Goal: Transaction & Acquisition: Book appointment/travel/reservation

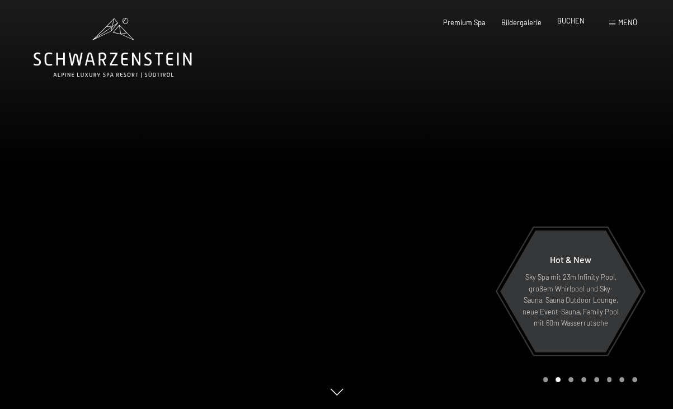
click at [565, 24] on span "BUCHEN" at bounding box center [570, 20] width 27 height 9
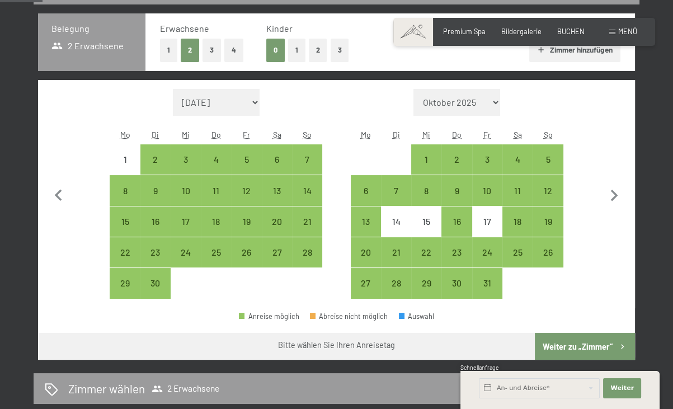
scroll to position [242, 0]
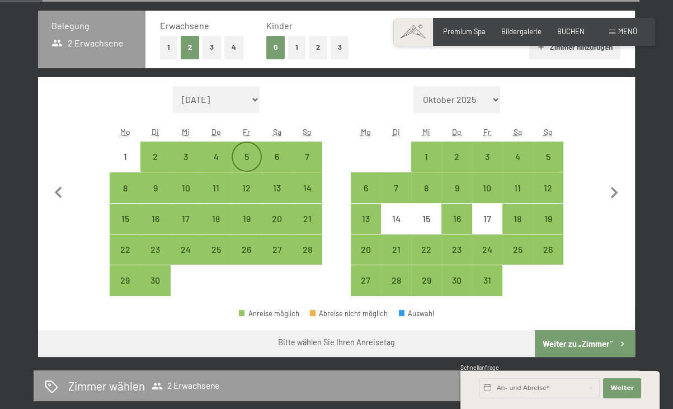
click at [244, 152] on div "5" at bounding box center [247, 166] width 28 height 28
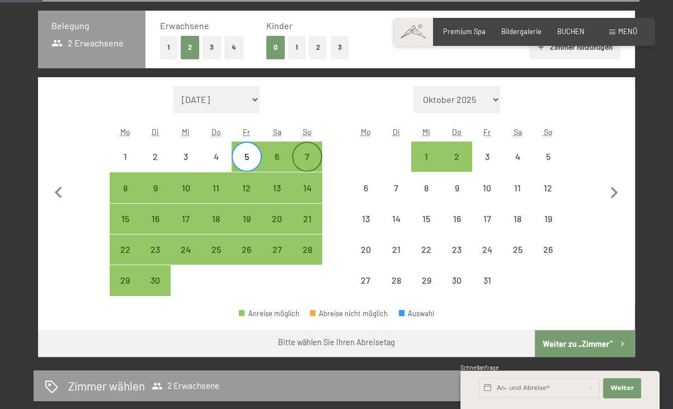
click at [315, 152] on div "7" at bounding box center [307, 166] width 28 height 28
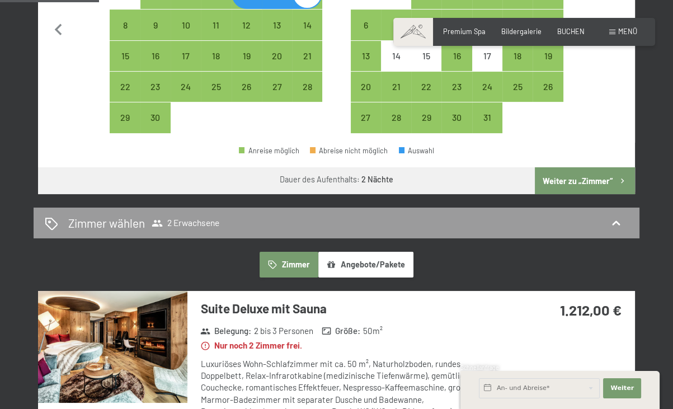
scroll to position [410, 0]
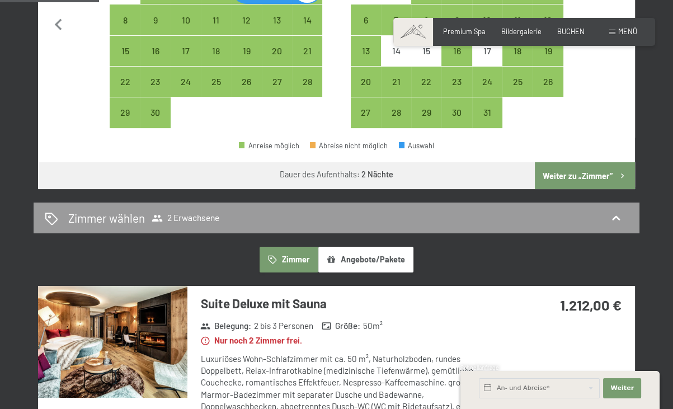
click at [588, 172] on button "Weiter zu „Zimmer“" at bounding box center [585, 175] width 100 height 27
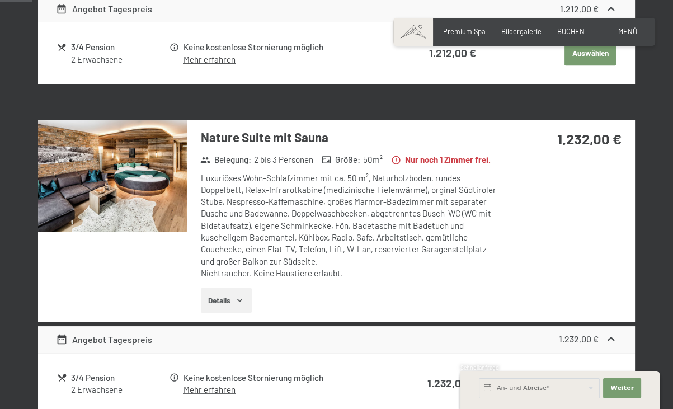
scroll to position [79, 0]
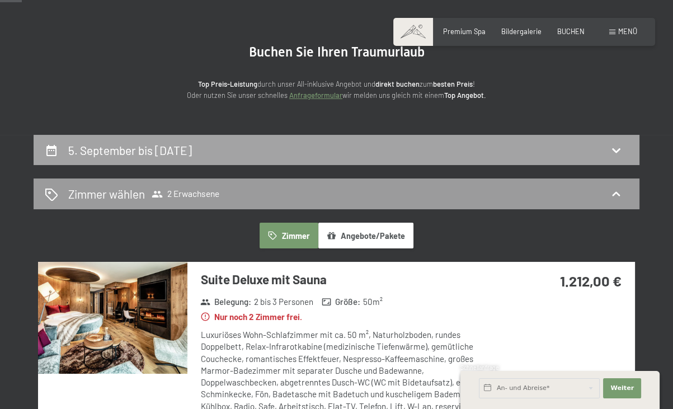
click at [116, 151] on h2 "5. September bis [DATE]" at bounding box center [130, 150] width 124 height 14
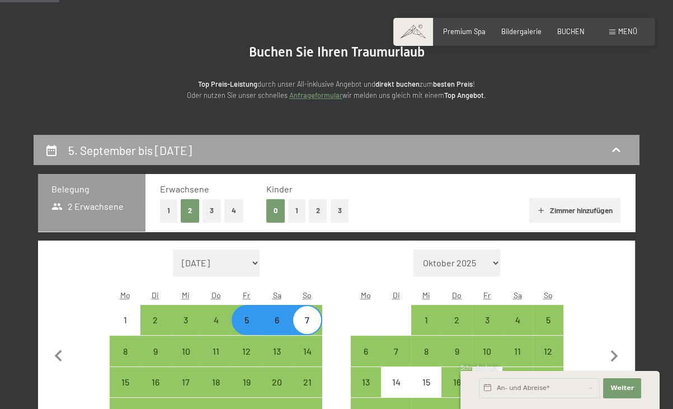
scroll to position [213, 0]
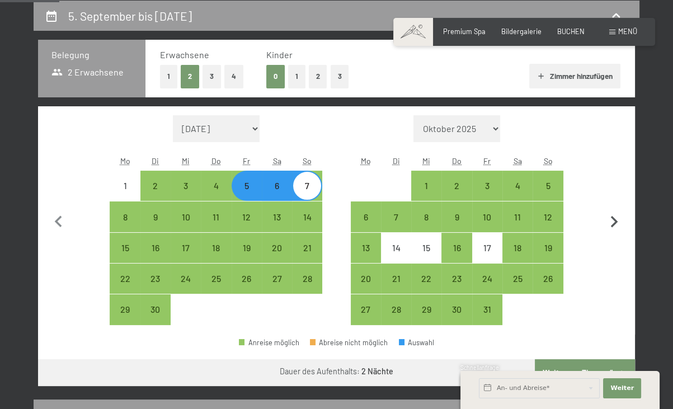
click at [616, 223] on icon "button" at bounding box center [614, 222] width 7 height 12
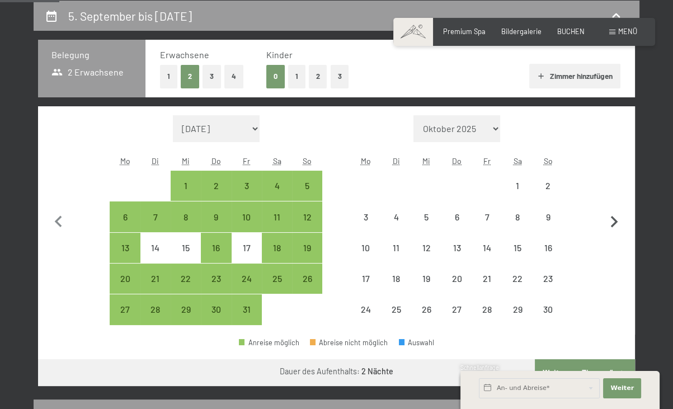
select select "[DATE]"
click at [616, 223] on icon "button" at bounding box center [614, 222] width 7 height 12
select select "[DATE]"
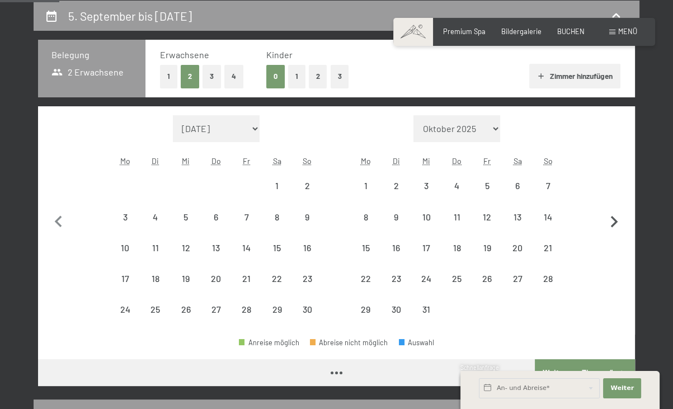
select select "[DATE]"
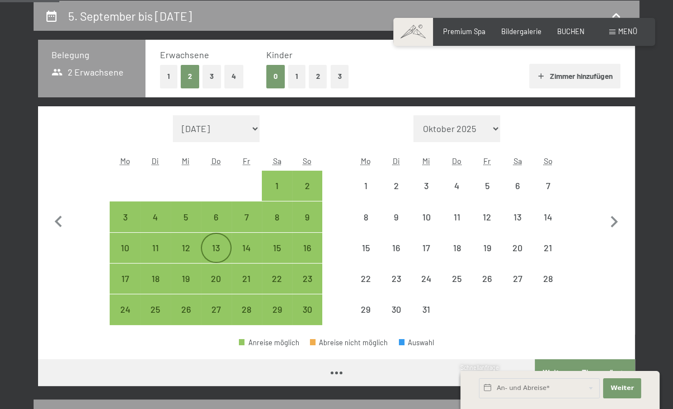
select select "[DATE]"
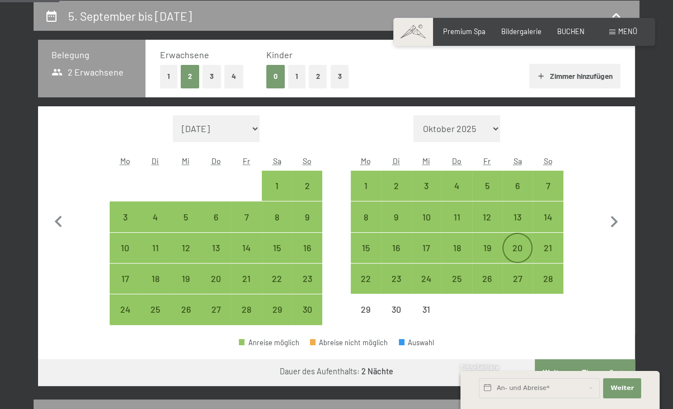
click at [516, 244] on div "20" at bounding box center [517, 257] width 28 height 28
select select "[DATE]"
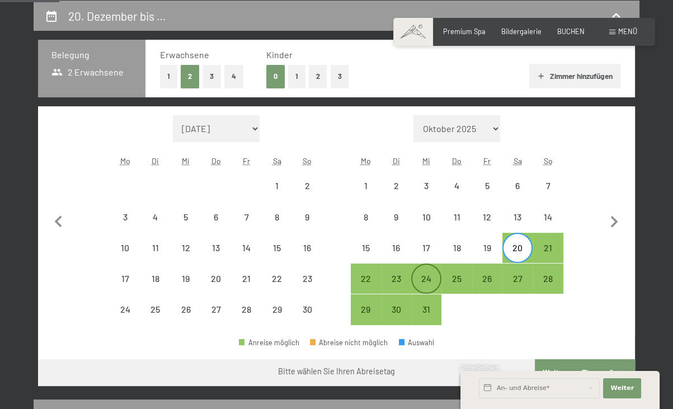
click at [425, 277] on div "24" at bounding box center [426, 288] width 28 height 28
select select "[DATE]"
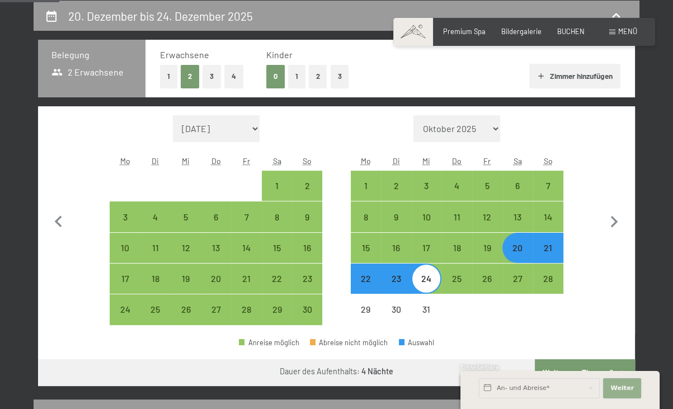
click at [619, 388] on span "Weiter" at bounding box center [621, 388] width 23 height 9
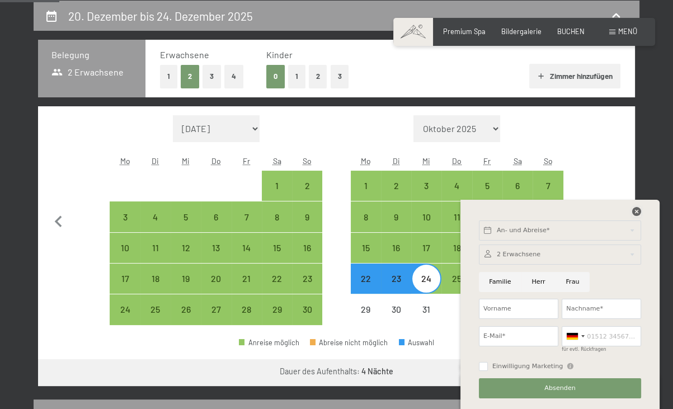
click at [637, 213] on icon at bounding box center [636, 211] width 9 height 9
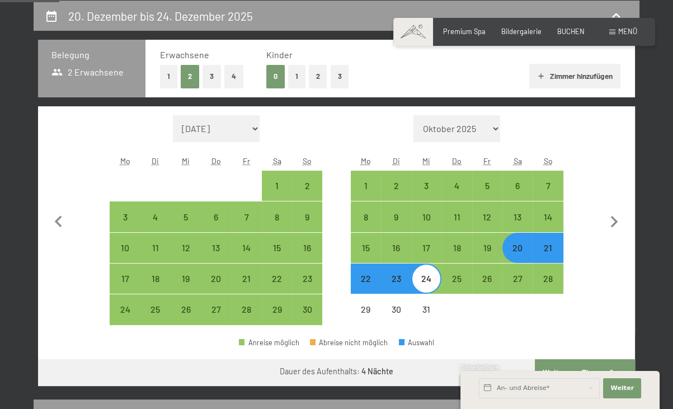
click at [582, 365] on div "Schnellanfrage" at bounding box center [559, 369] width 199 height 10
click at [617, 382] on button "Weiter Adressfelder ausblenden" at bounding box center [622, 388] width 38 height 20
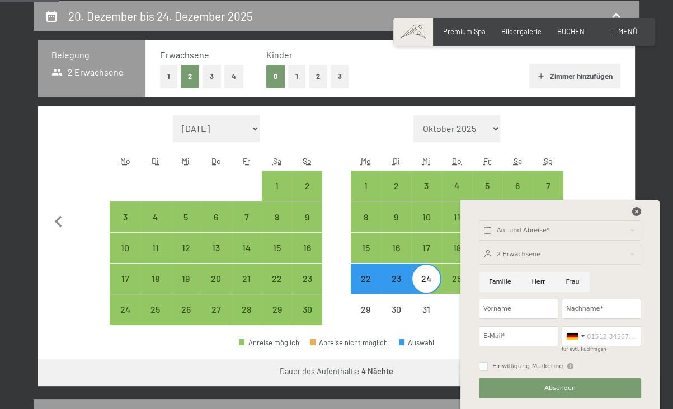
click at [634, 209] on icon at bounding box center [636, 211] width 9 height 9
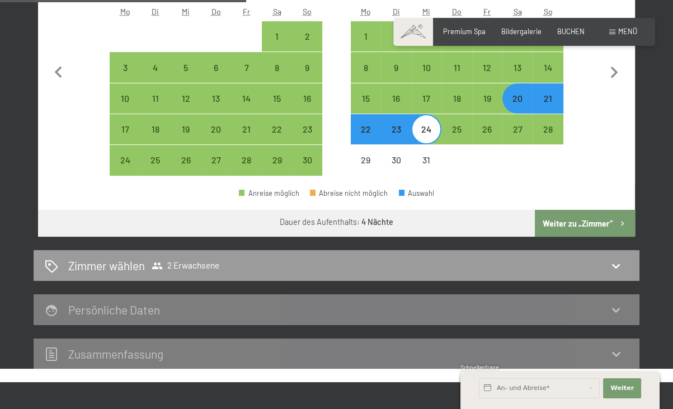
click at [572, 230] on button "Weiter zu „Zimmer“" at bounding box center [585, 223] width 100 height 27
select select "[DATE]"
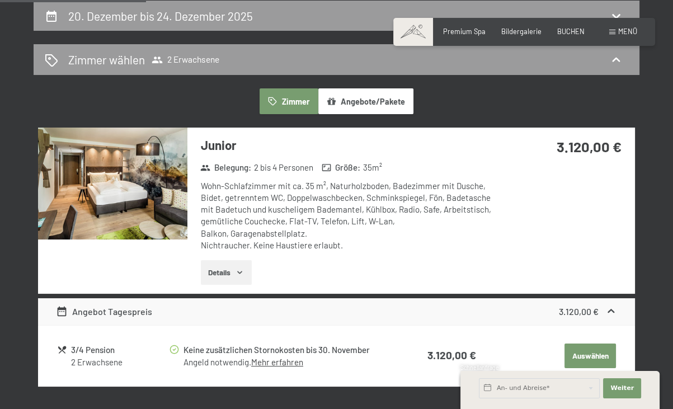
click at [134, 165] on img at bounding box center [112, 184] width 149 height 112
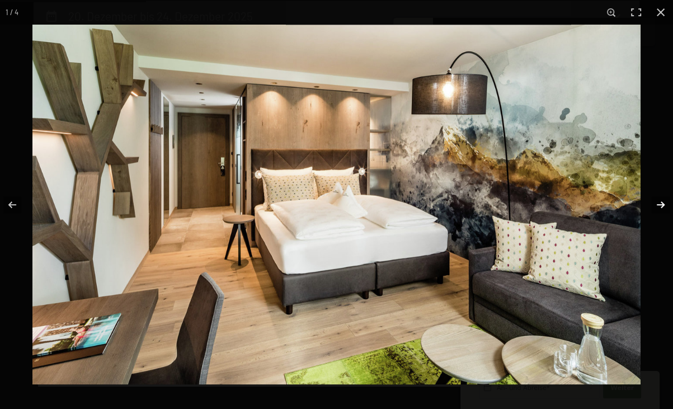
click at [660, 202] on button "button" at bounding box center [653, 205] width 39 height 56
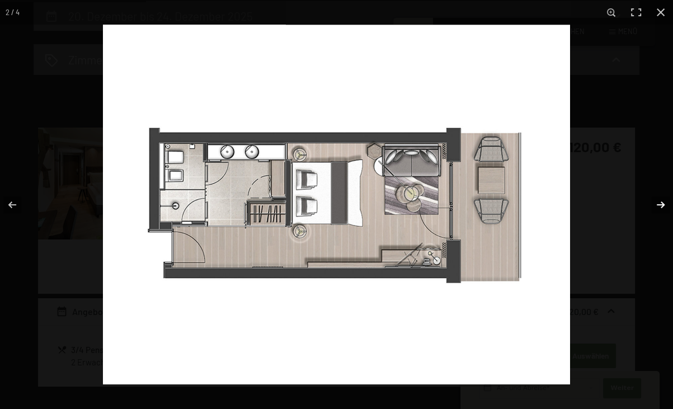
click at [660, 202] on button "button" at bounding box center [653, 205] width 39 height 56
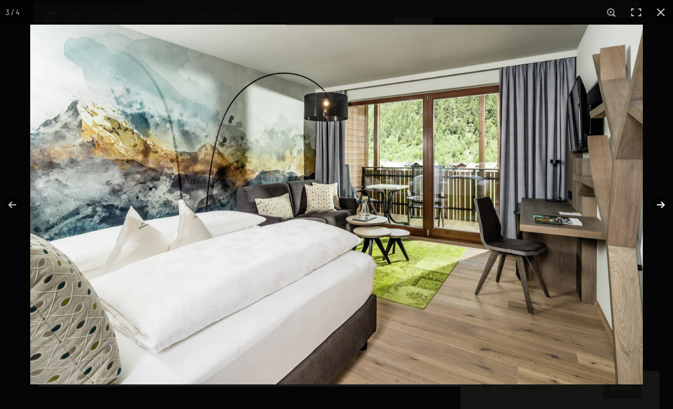
click at [660, 202] on button "button" at bounding box center [653, 205] width 39 height 56
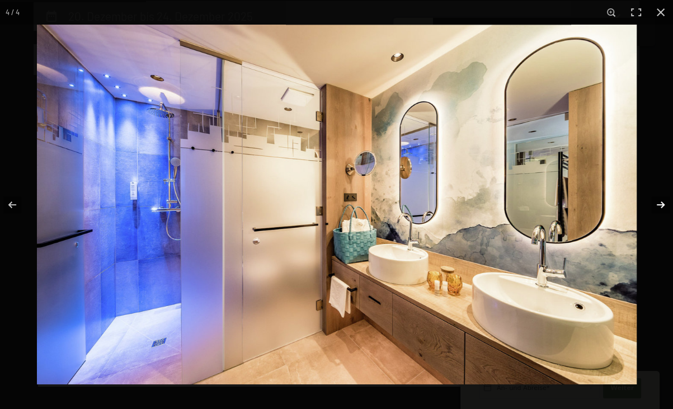
click at [660, 202] on button "button" at bounding box center [653, 205] width 39 height 56
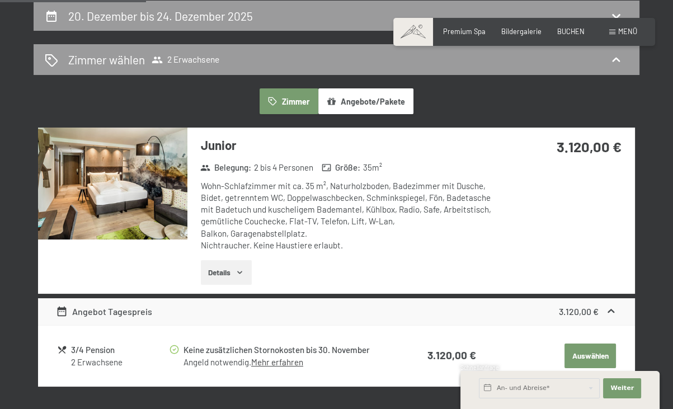
click at [0, 0] on button "button" at bounding box center [0, 0] width 0 height 0
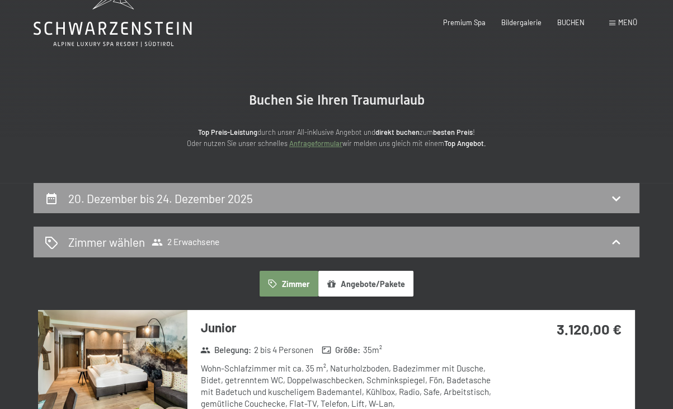
scroll to position [0, 0]
